Goal: Task Accomplishment & Management: Complete application form

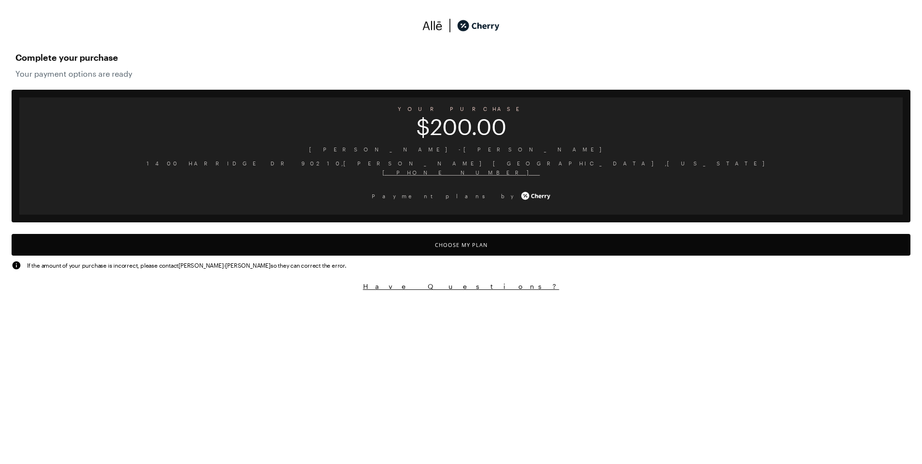
click at [453, 246] on button "Choose My Plan" at bounding box center [461, 245] width 898 height 22
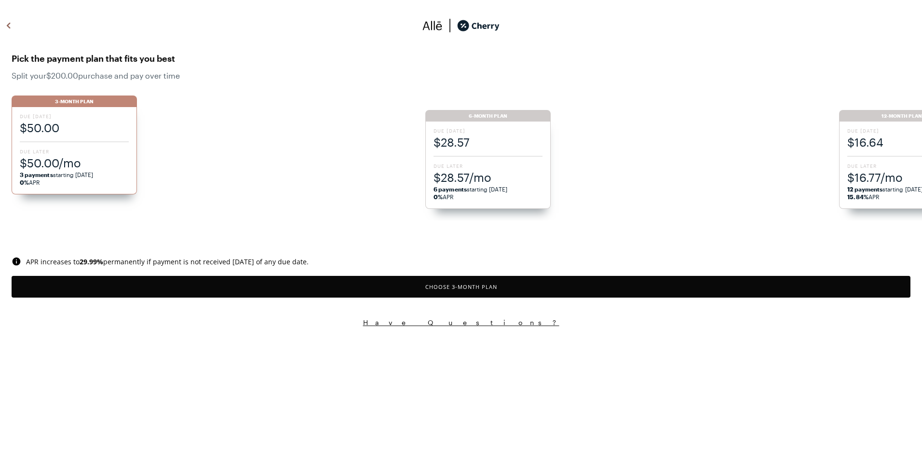
click at [481, 128] on span "Due [DATE]" at bounding box center [487, 130] width 109 height 7
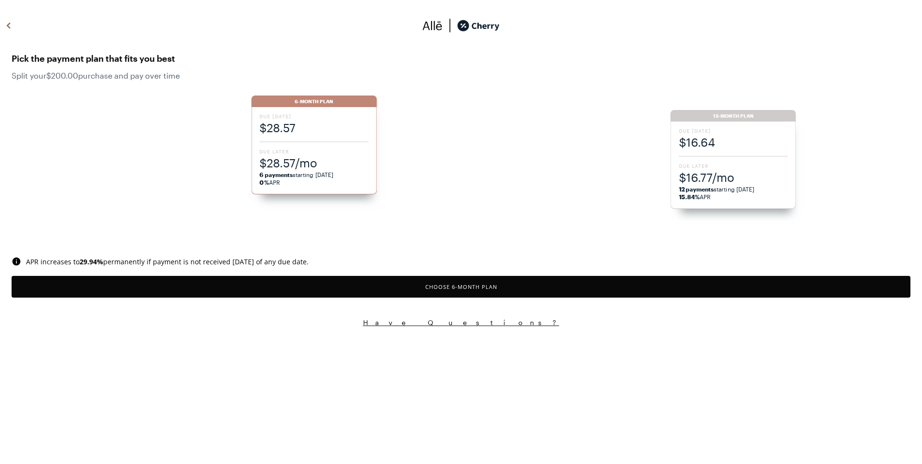
click at [481, 284] on button "Choose 6 -Month Plan" at bounding box center [461, 287] width 898 height 22
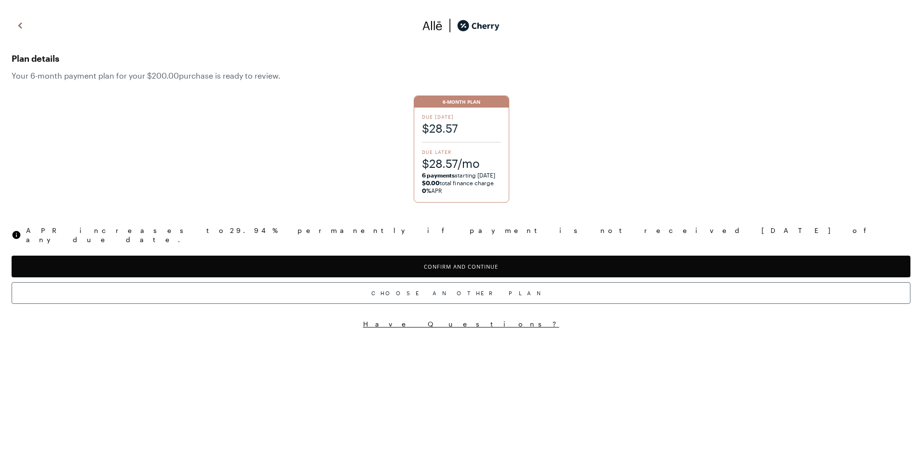
click at [468, 258] on button "Confirm and Continue" at bounding box center [461, 266] width 898 height 22
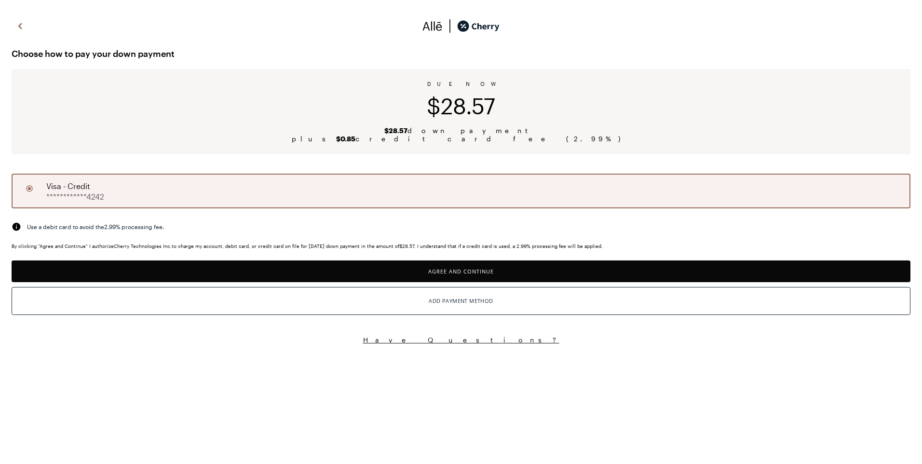
click at [457, 274] on button "Agree and Continue" at bounding box center [461, 271] width 898 height 22
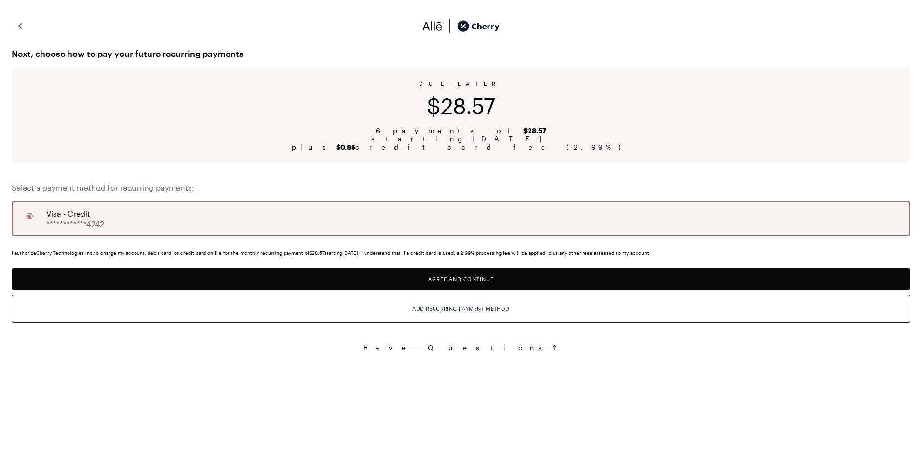
click at [462, 279] on button "Agree and Continue" at bounding box center [461, 279] width 898 height 22
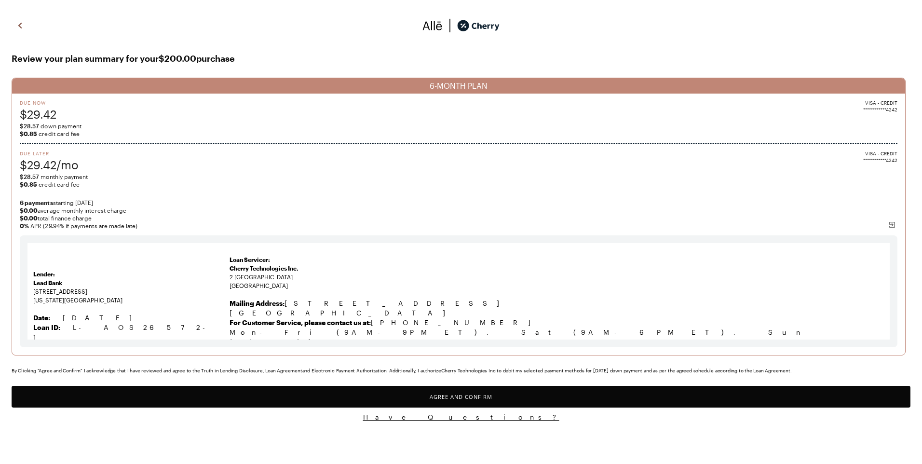
click at [461, 396] on button "Agree and Confirm" at bounding box center [461, 397] width 898 height 22
